Goal: Information Seeking & Learning: Learn about a topic

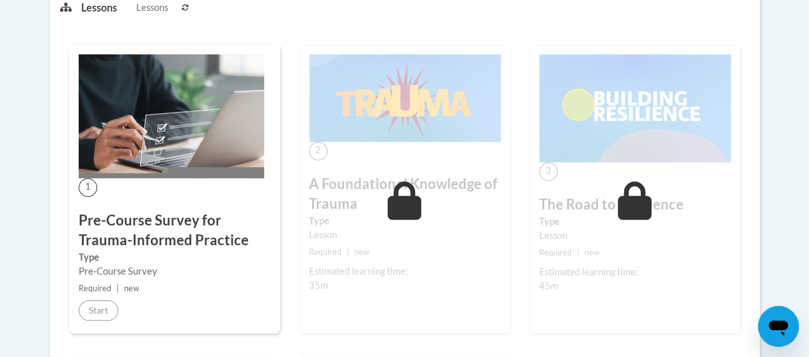
scroll to position [359, 0]
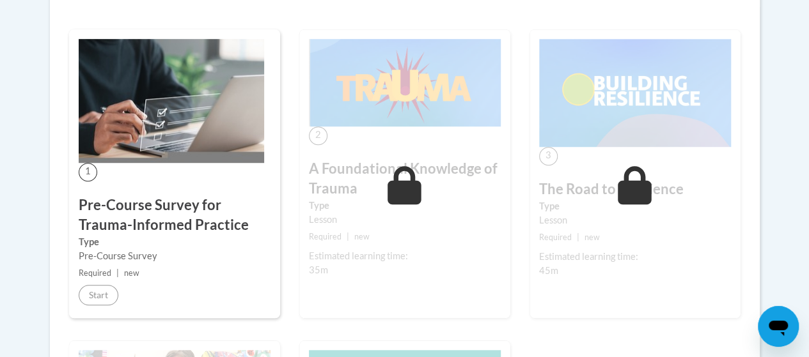
drag, startPoint x: 188, startPoint y: 258, endPoint x: 102, endPoint y: 256, distance: 86.3
click at [102, 256] on div "Pre-Course Survey" at bounding box center [175, 256] width 192 height 14
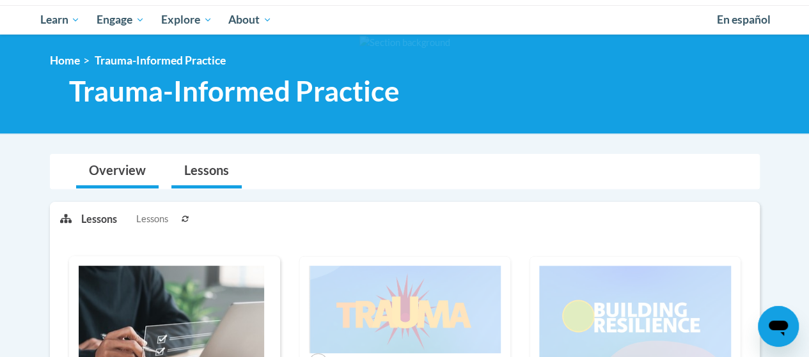
scroll to position [132, 0]
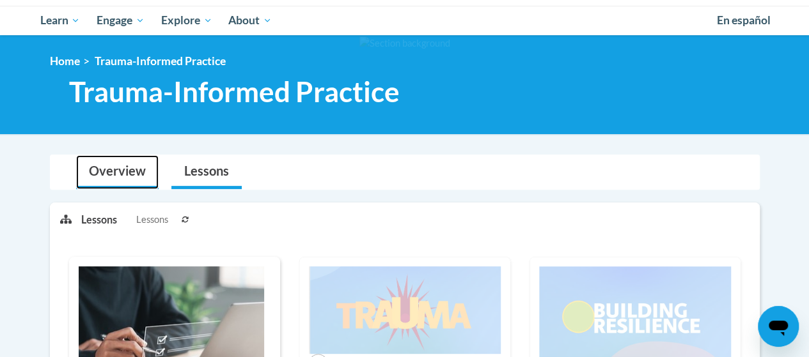
click at [104, 167] on link "Overview" at bounding box center [117, 172] width 82 height 34
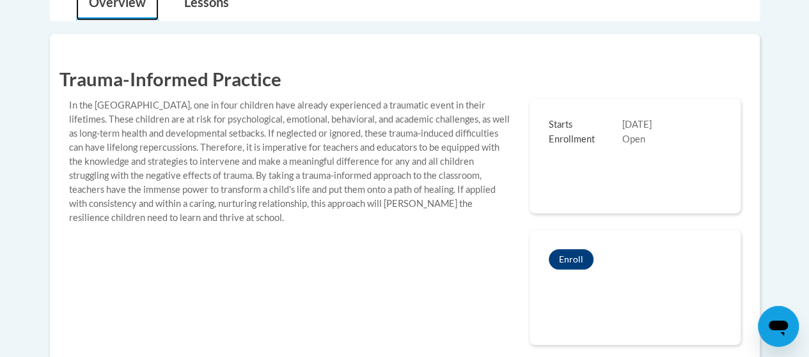
scroll to position [292, 0]
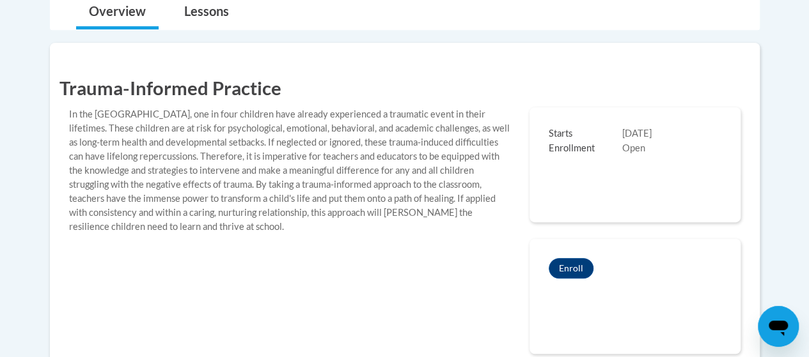
click at [635, 153] on span "Open" at bounding box center [633, 148] width 23 height 11
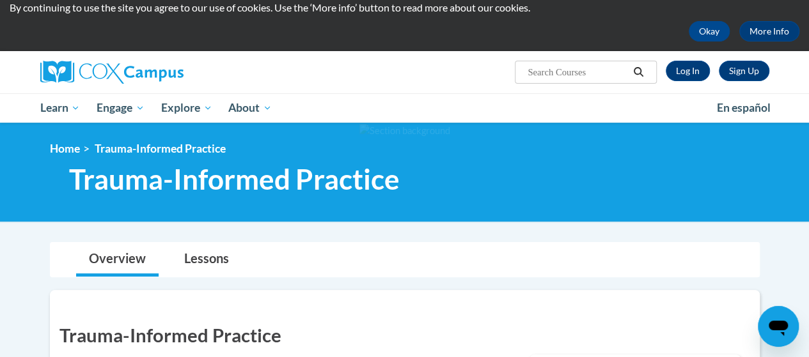
scroll to position [0, 0]
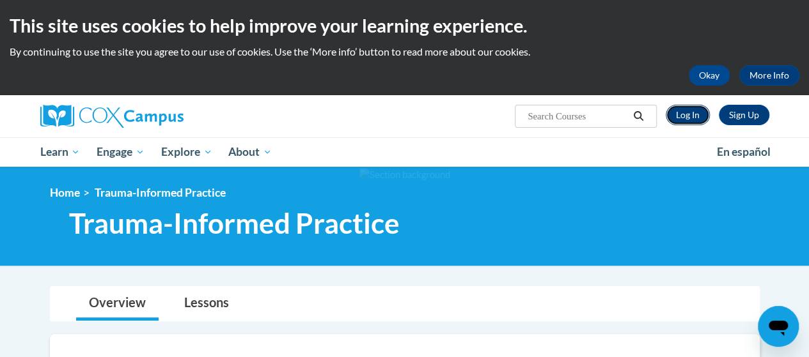
click at [697, 111] on link "Log In" at bounding box center [687, 115] width 44 height 20
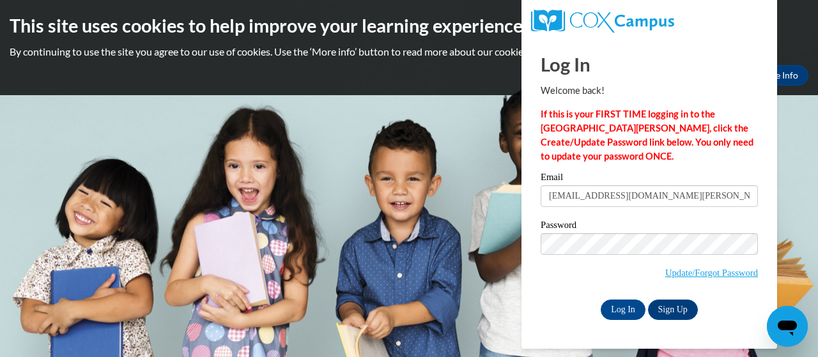
type input "[EMAIL_ADDRESS][DOMAIN_NAME][PERSON_NAME]"
click at [601, 300] on input "Log In" at bounding box center [623, 310] width 45 height 20
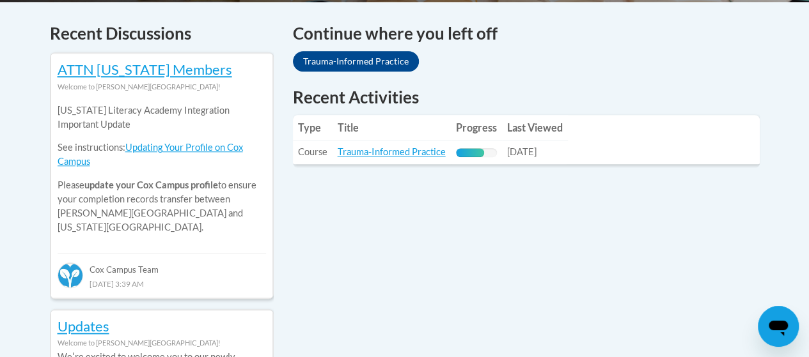
scroll to position [543, 0]
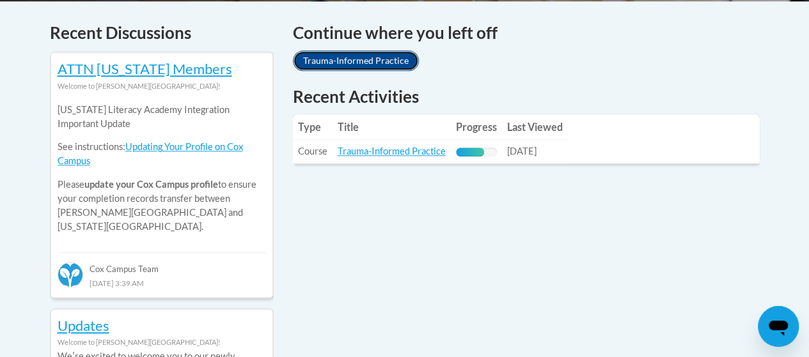
click at [362, 63] on link "Trauma-Informed Practice" at bounding box center [356, 61] width 126 height 20
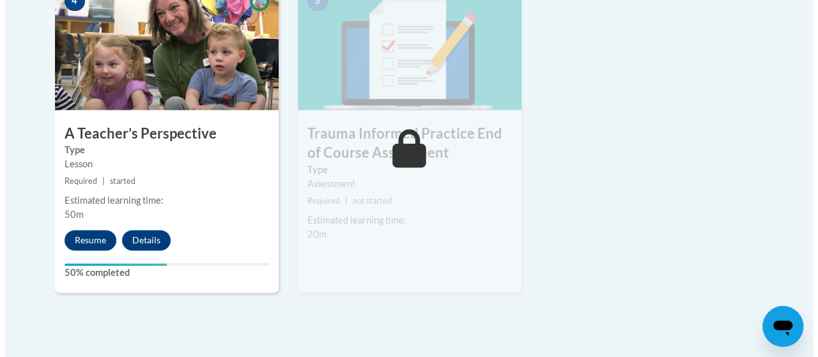
scroll to position [802, 0]
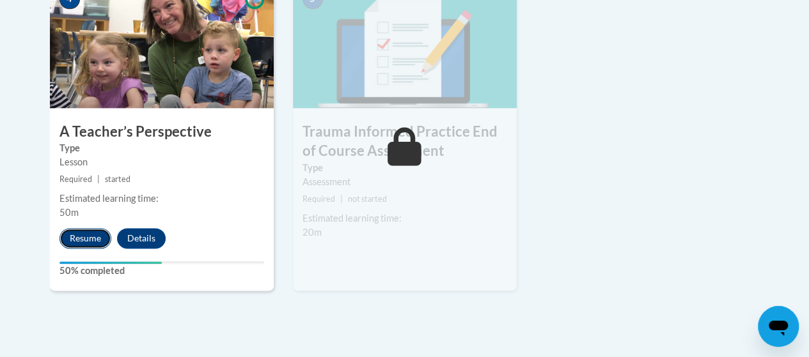
click at [91, 240] on button "Resume" at bounding box center [85, 238] width 52 height 20
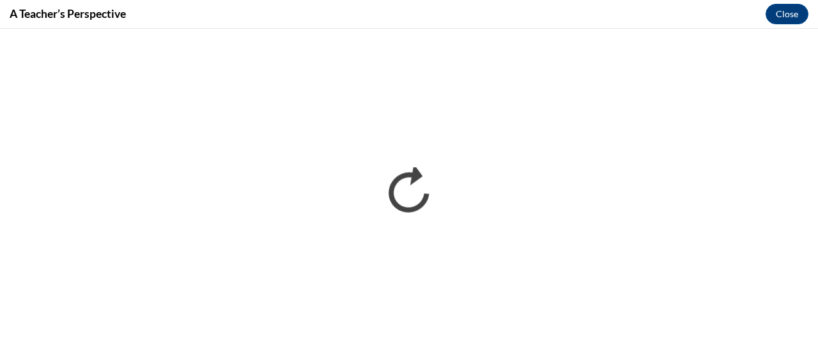
scroll to position [0, 0]
